Goal: Use online tool/utility: Utilize a website feature to perform a specific function

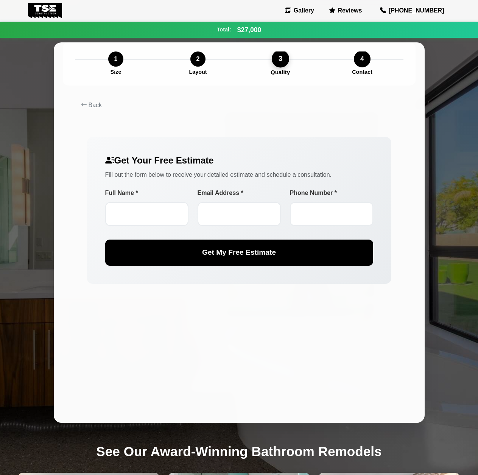
click at [286, 64] on div "3" at bounding box center [279, 58] width 17 height 17
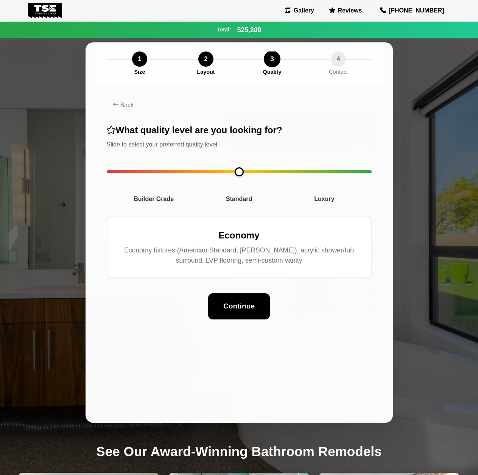
drag, startPoint x: 239, startPoint y: 172, endPoint x: 164, endPoint y: 166, distance: 75.2
type input "*"
click at [164, 170] on input "range" at bounding box center [239, 171] width 265 height 3
click at [197, 55] on div "2 Layout" at bounding box center [206, 64] width 70 height 26
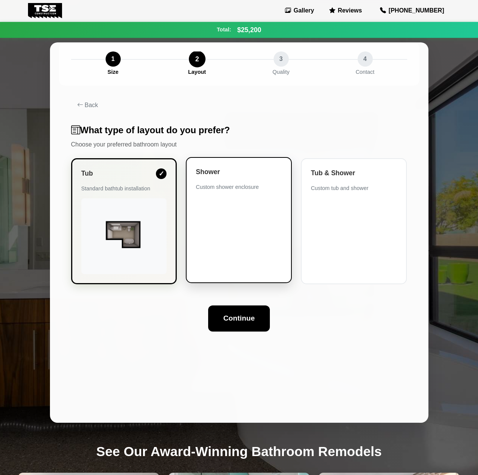
click at [224, 203] on div "Shower Custom shower enclosure" at bounding box center [239, 220] width 106 height 126
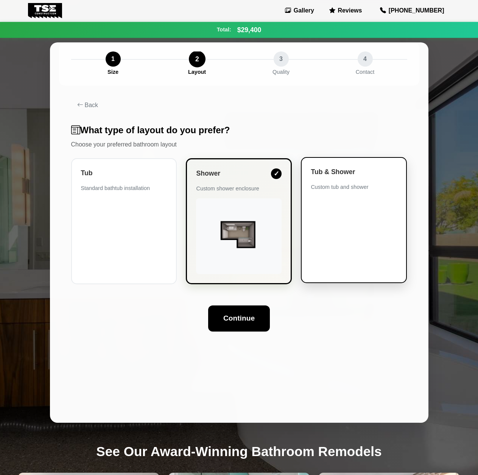
click at [315, 194] on div "Tub & Shower Custom tub and shower" at bounding box center [354, 220] width 106 height 126
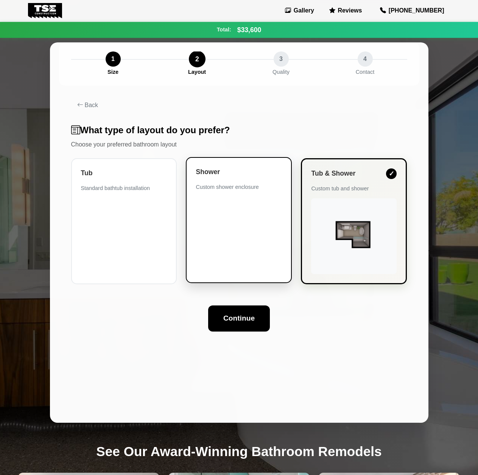
click at [260, 197] on div "Shower Custom shower enclosure" at bounding box center [239, 220] width 106 height 126
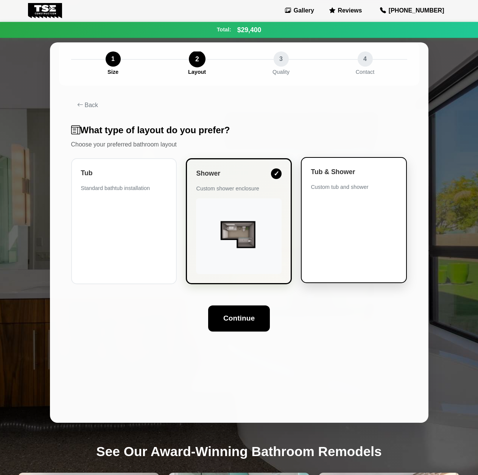
click at [340, 194] on div "Tub & Shower Custom tub and shower" at bounding box center [354, 220] width 106 height 126
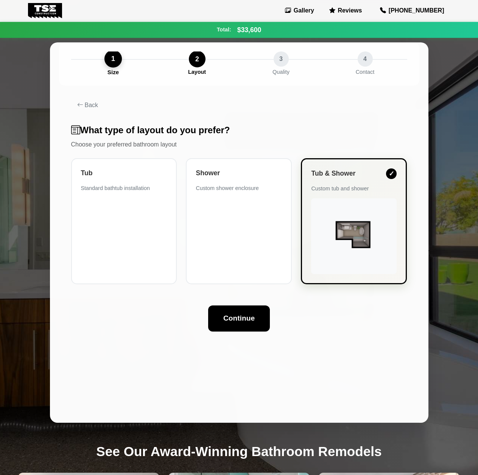
click at [109, 59] on div "1" at bounding box center [112, 58] width 17 height 17
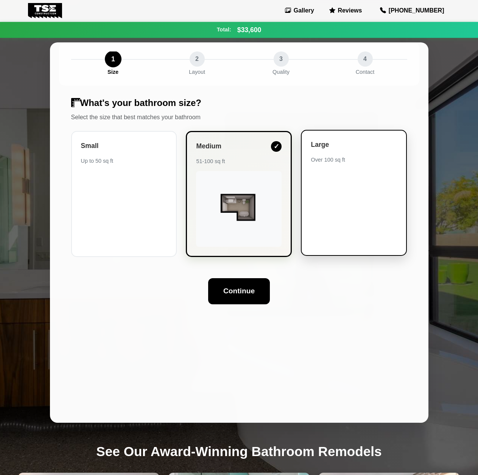
click at [347, 234] on div "Large Over 100 sq ft" at bounding box center [354, 193] width 106 height 126
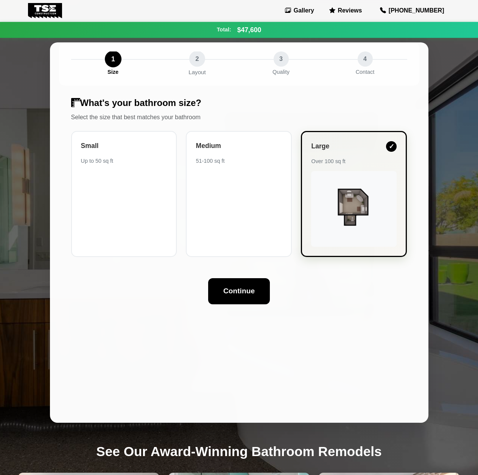
click at [191, 70] on div "Layout" at bounding box center [196, 72] width 17 height 9
